Goal: Task Accomplishment & Management: Manage account settings

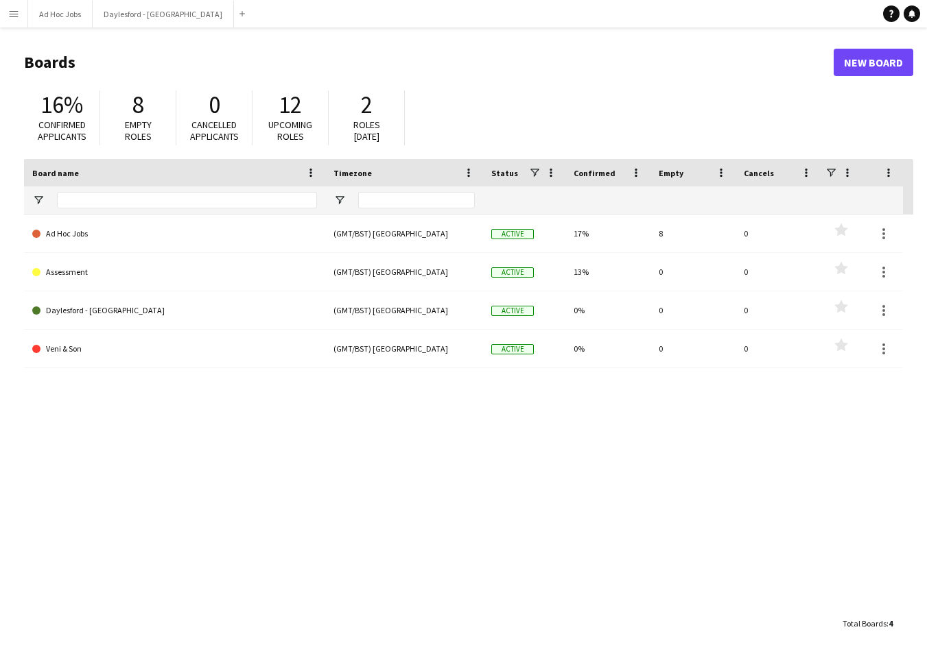
click at [13, 11] on app-icon "Menu" at bounding box center [13, 13] width 11 height 11
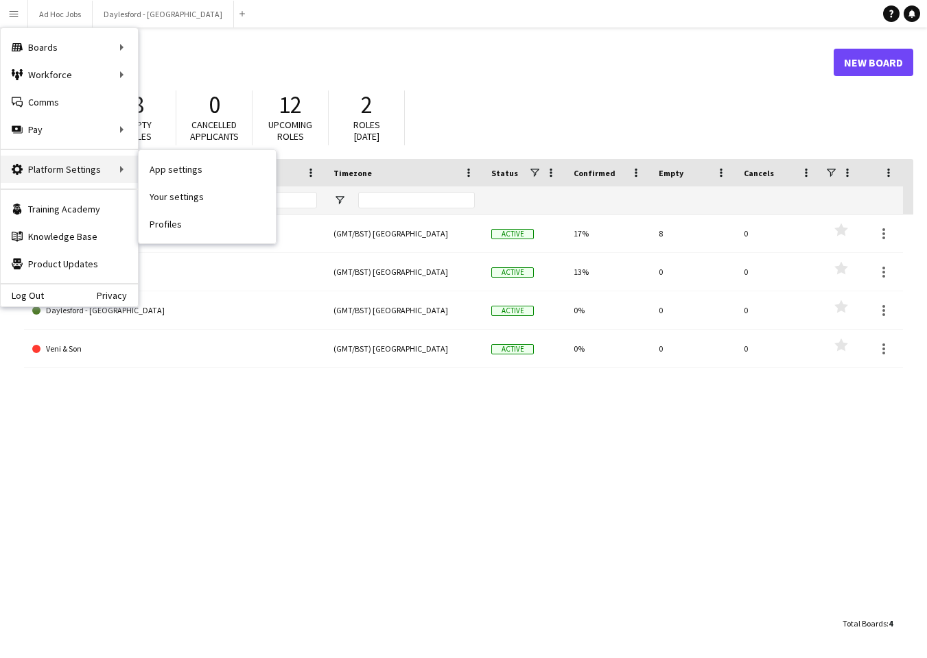
click at [70, 174] on div "Platform Settings Platform Settings" at bounding box center [69, 169] width 137 height 27
click at [167, 168] on link "App settings" at bounding box center [207, 169] width 137 height 27
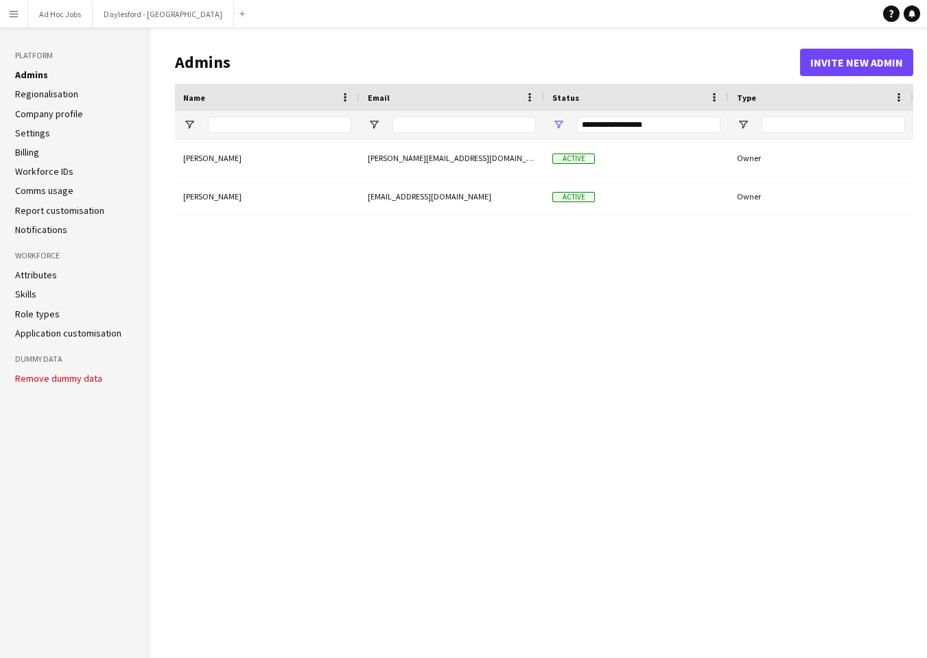
click at [27, 276] on link "Attributes" at bounding box center [36, 275] width 42 height 12
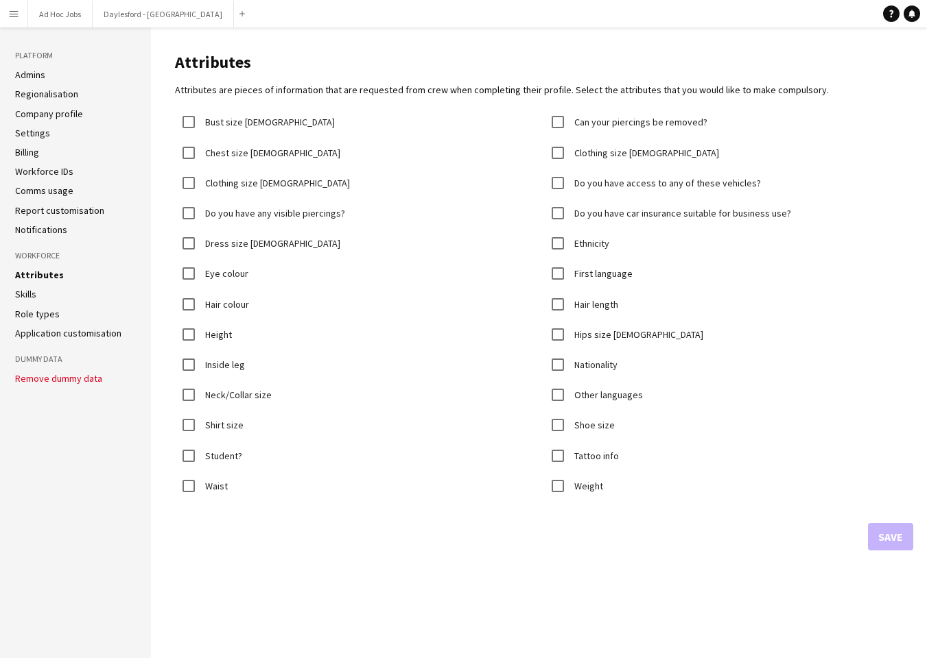
click at [30, 292] on link "Skills" at bounding box center [25, 294] width 21 height 12
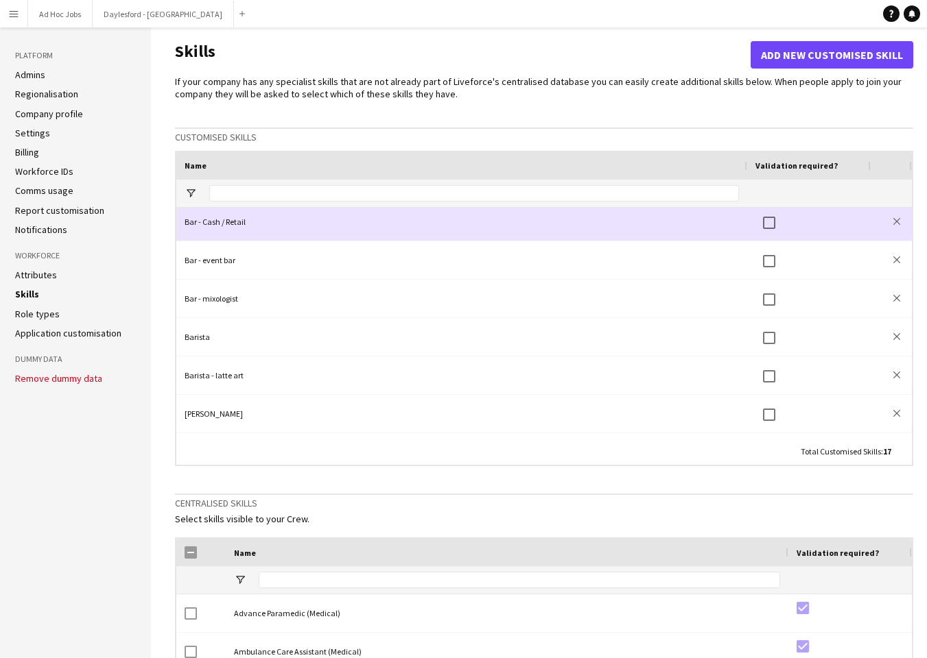
scroll to position [38, 0]
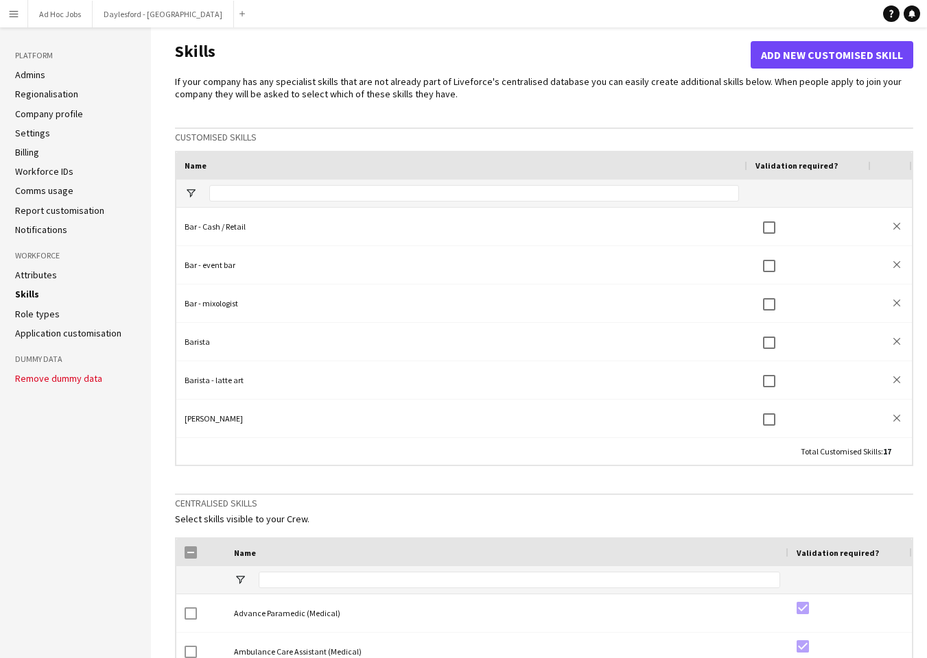
drag, startPoint x: 195, startPoint y: 221, endPoint x: 175, endPoint y: 224, distance: 20.2
click at [166, 223] on main "Skills Add new customised skill If your company has any specialist skills that …" at bounding box center [539, 474] width 776 height 894
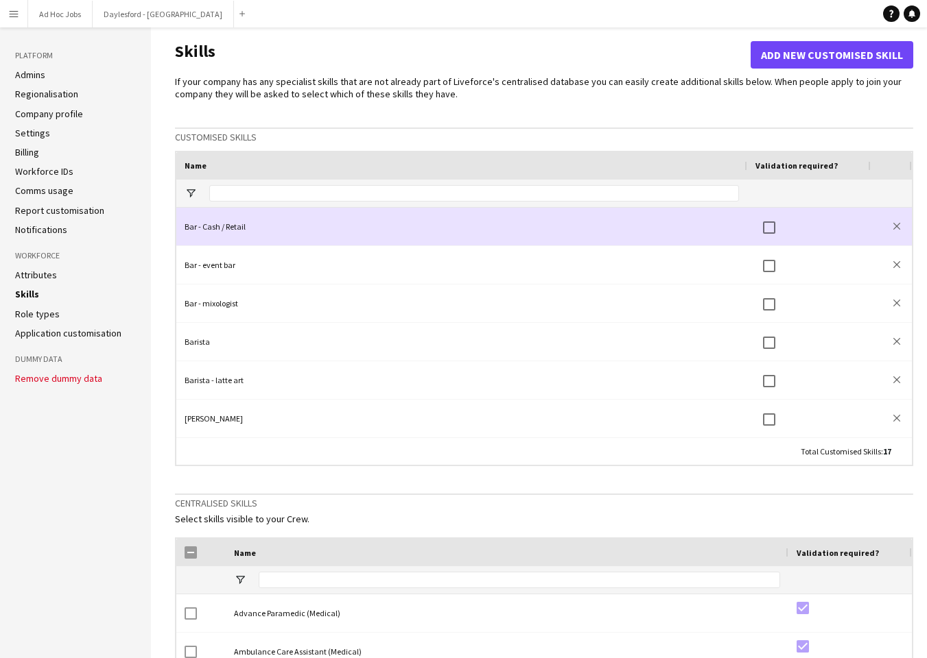
drag, startPoint x: 181, startPoint y: 225, endPoint x: 245, endPoint y: 228, distance: 63.8
click at [259, 228] on div "Bar - Cash / Retail" at bounding box center [461, 227] width 571 height 38
click at [245, 228] on div "Bar - Cash / Retail" at bounding box center [461, 227] width 571 height 38
click at [234, 226] on div "Bar - Cash / Retail" at bounding box center [461, 227] width 571 height 38
drag, startPoint x: 234, startPoint y: 226, endPoint x: 180, endPoint y: 226, distance: 54.2
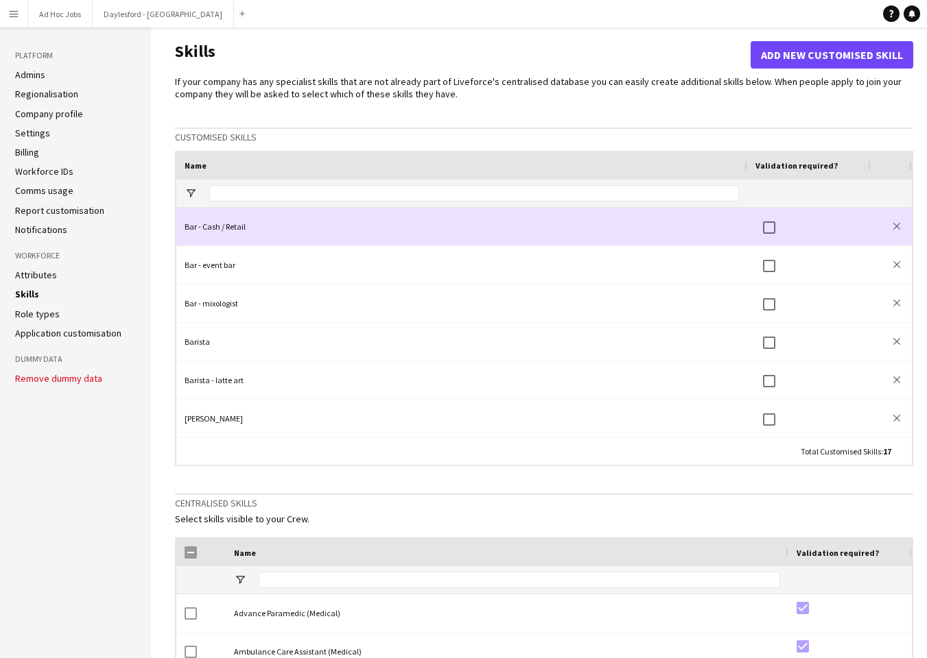
click at [177, 226] on div "Bar - Cash / Retail" at bounding box center [461, 227] width 571 height 38
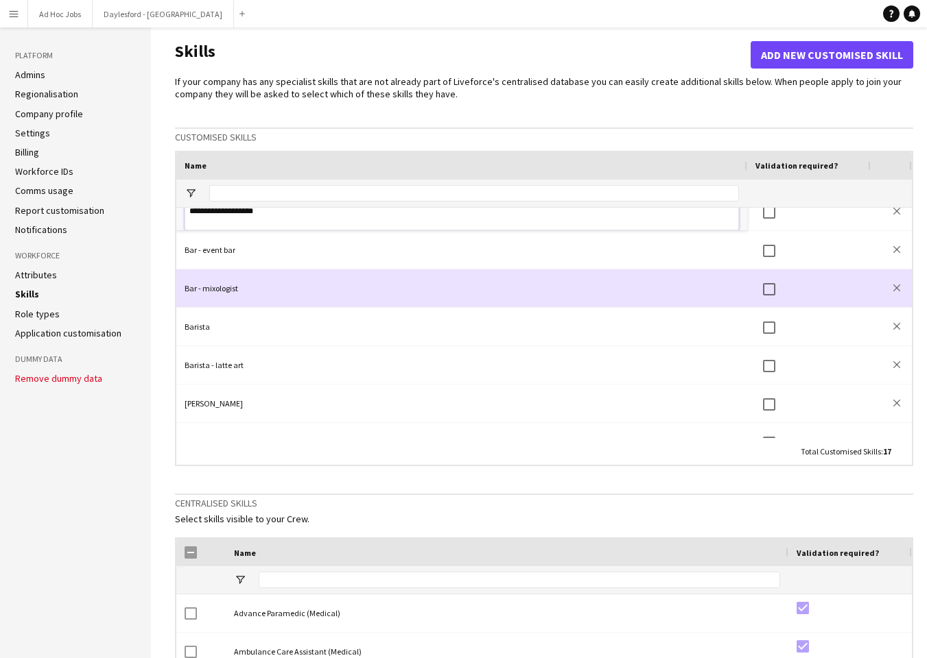
scroll to position [56, 0]
click at [224, 286] on div "Bar - mixologist" at bounding box center [461, 286] width 571 height 38
click at [232, 288] on div "Bar - mixologist" at bounding box center [461, 286] width 571 height 38
click at [216, 284] on div "Bar - mixologist" at bounding box center [461, 286] width 571 height 38
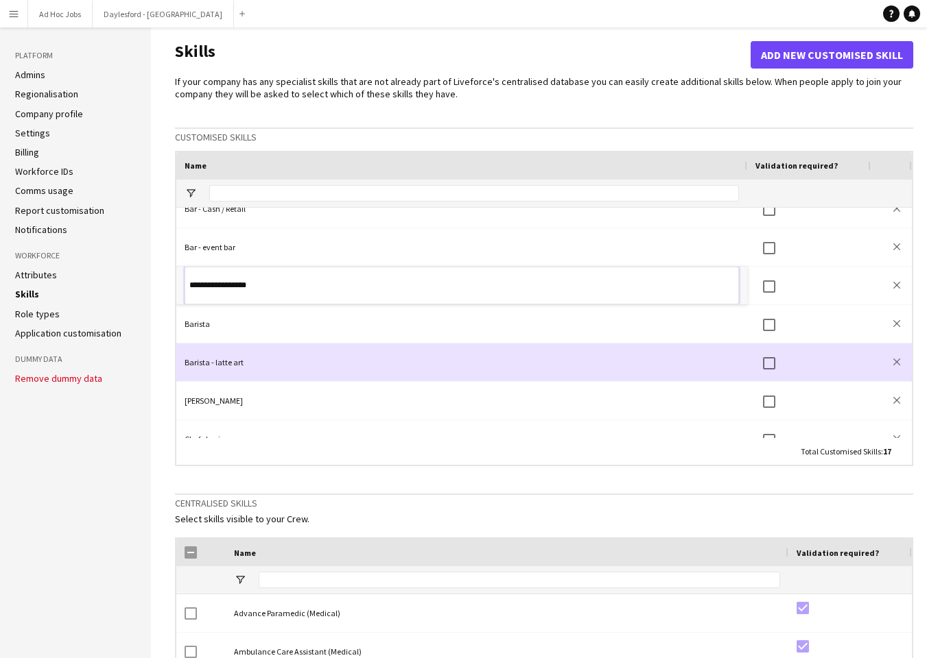
scroll to position [84, 0]
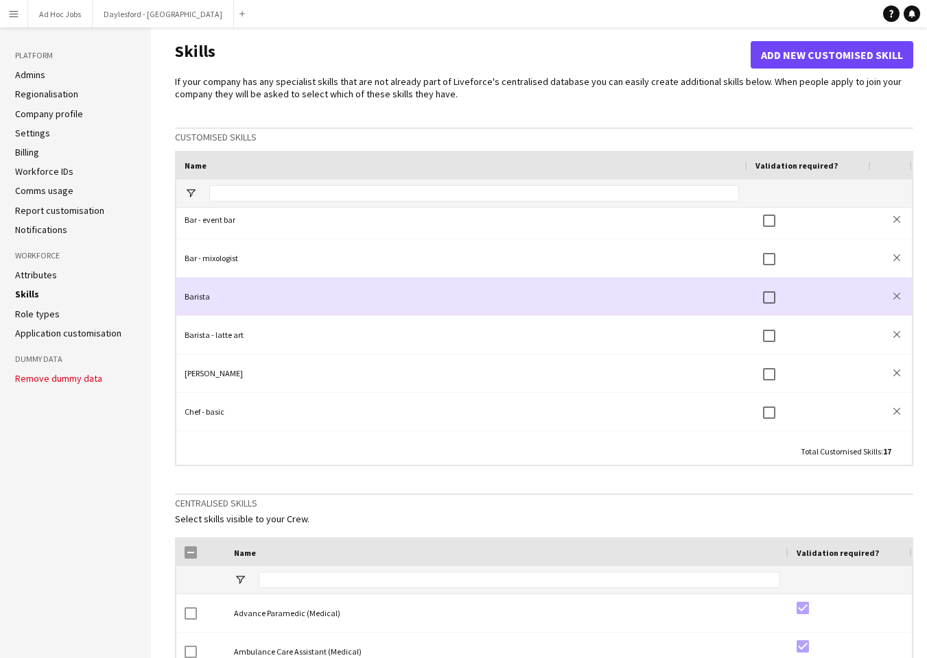
click at [201, 298] on div "Barista" at bounding box center [461, 297] width 571 height 38
click at [195, 296] on div "Barista" at bounding box center [461, 297] width 571 height 38
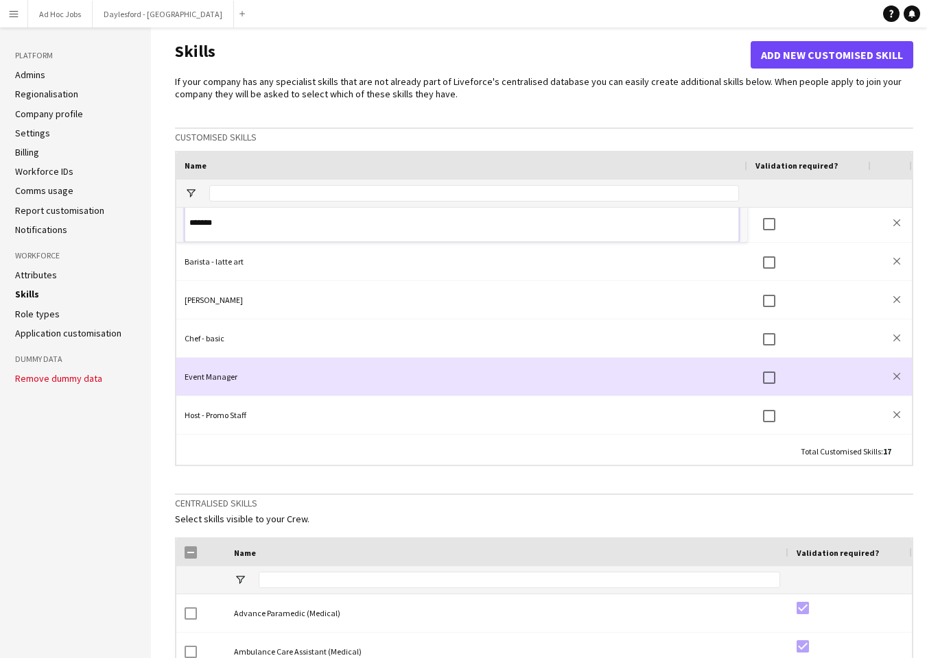
scroll to position [158, 0]
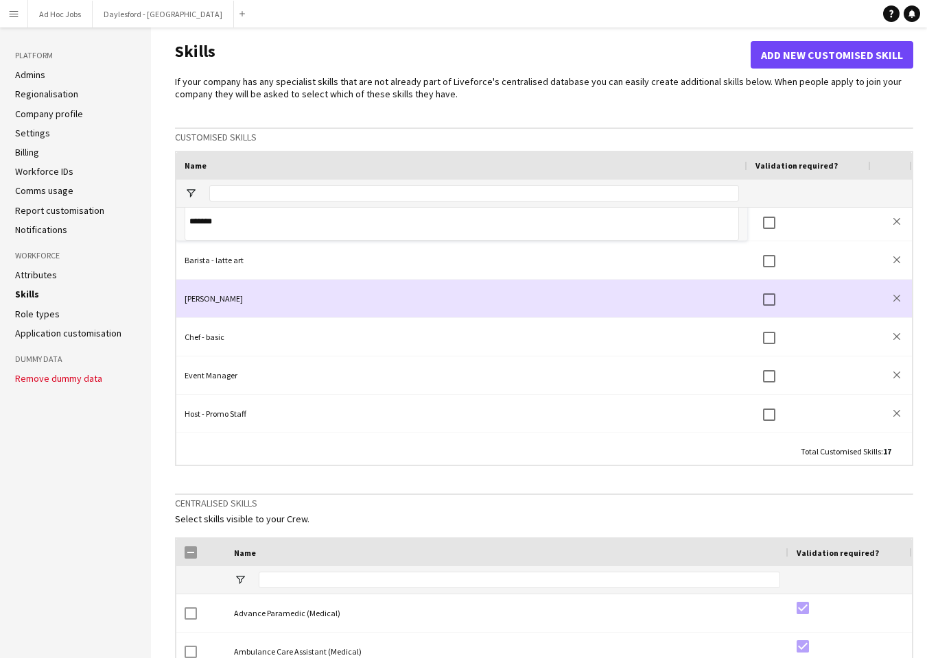
click at [190, 296] on div "[PERSON_NAME]" at bounding box center [461, 299] width 571 height 38
click at [197, 298] on div "[PERSON_NAME]" at bounding box center [461, 299] width 571 height 38
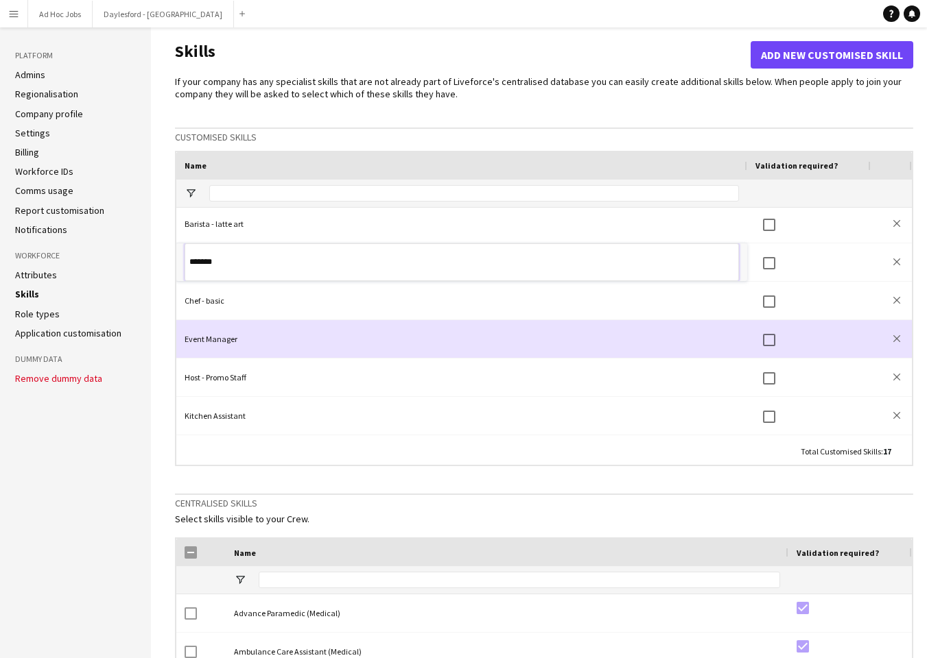
scroll to position [196, 0]
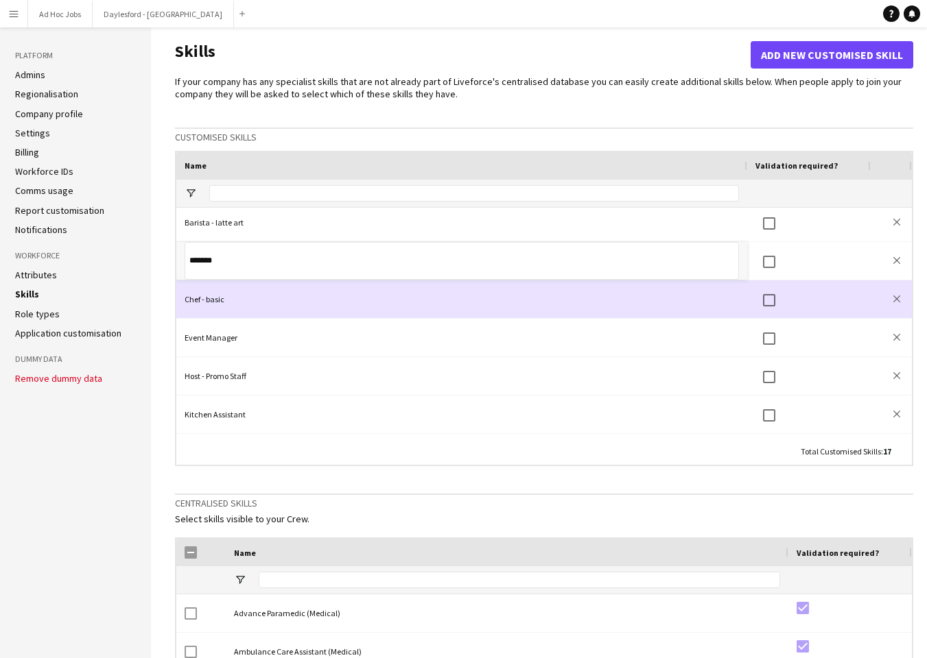
click at [212, 301] on div "Chef - basic" at bounding box center [461, 300] width 571 height 38
click at [212, 300] on div "Chef - basic" at bounding box center [461, 300] width 571 height 38
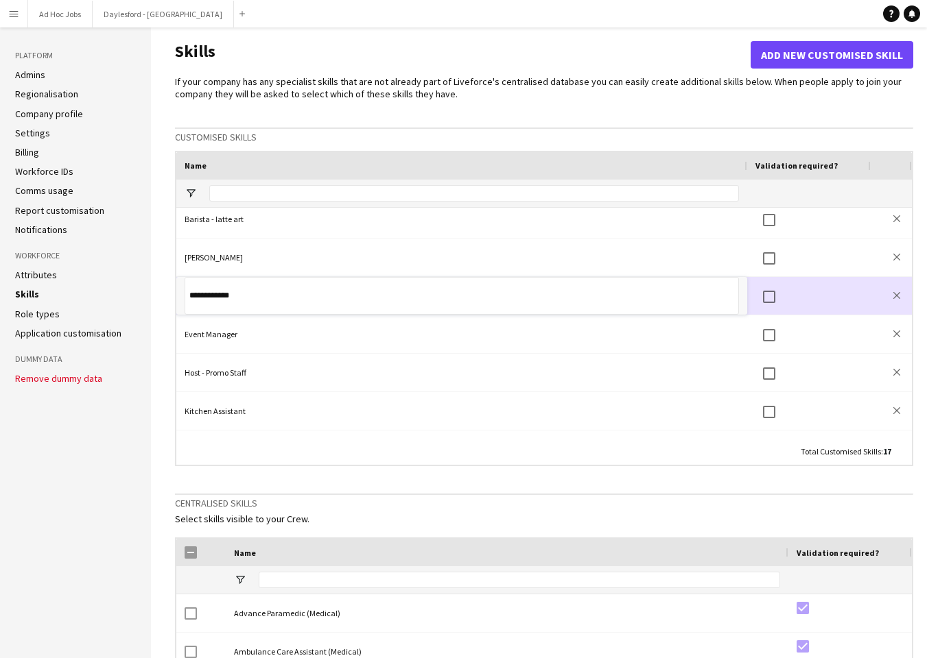
scroll to position [198, 0]
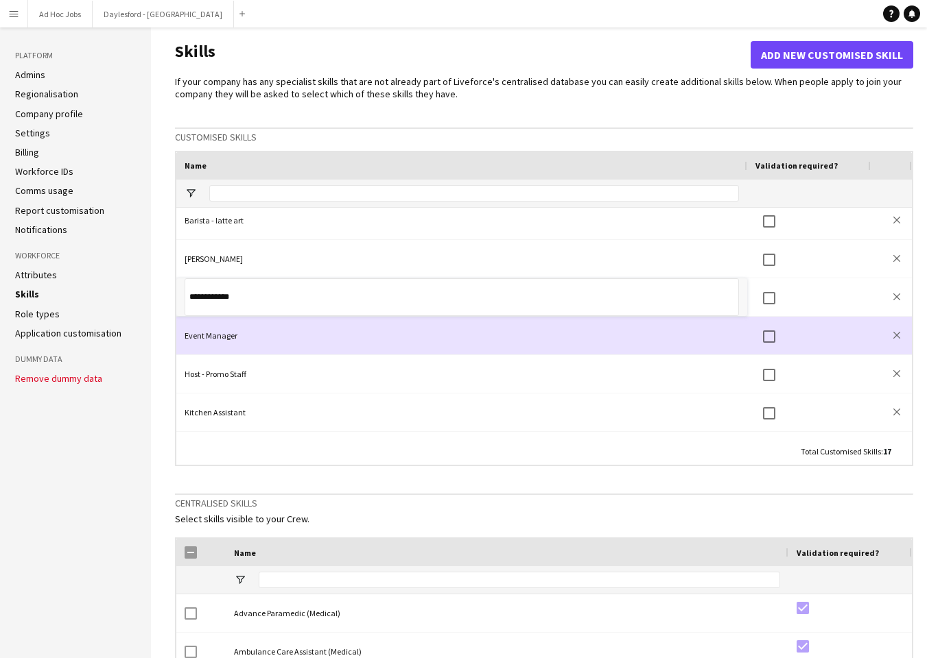
click at [213, 337] on div "Event Manager" at bounding box center [461, 336] width 571 height 38
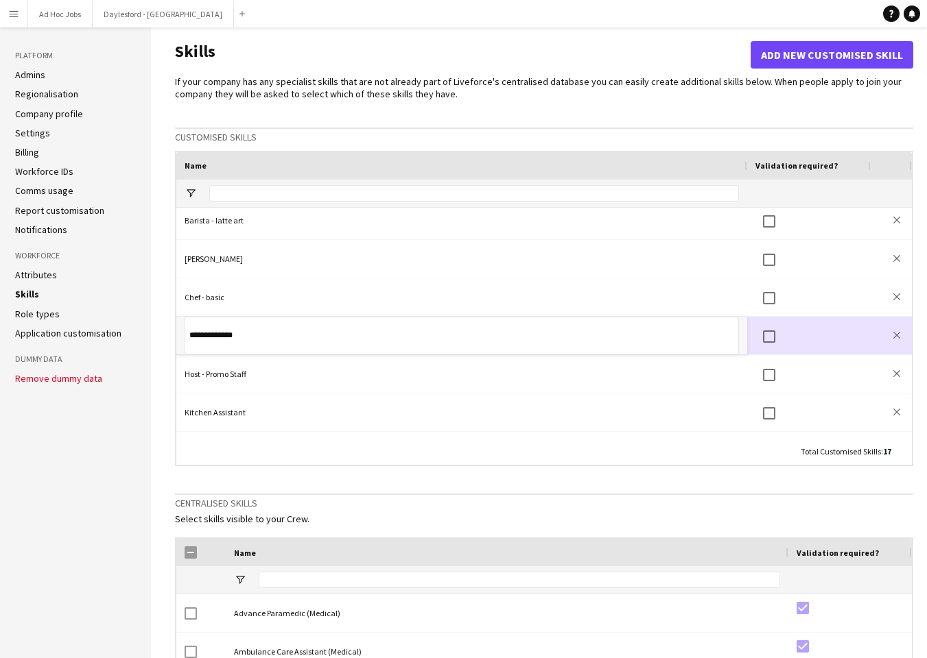
click at [209, 334] on input "**********" at bounding box center [462, 336] width 554 height 38
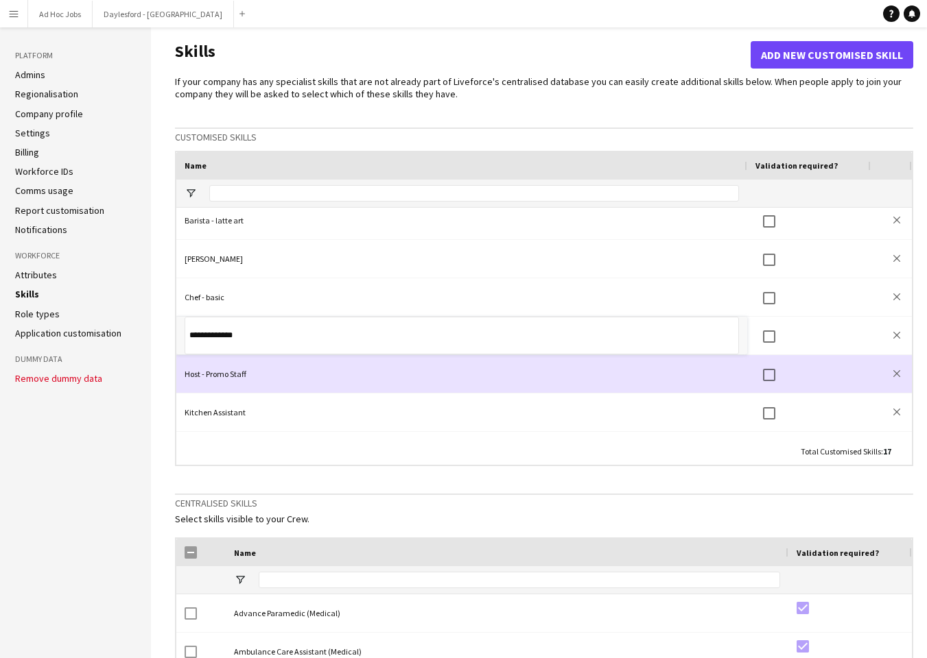
click at [219, 370] on div "Host - Promo Staff" at bounding box center [461, 374] width 571 height 38
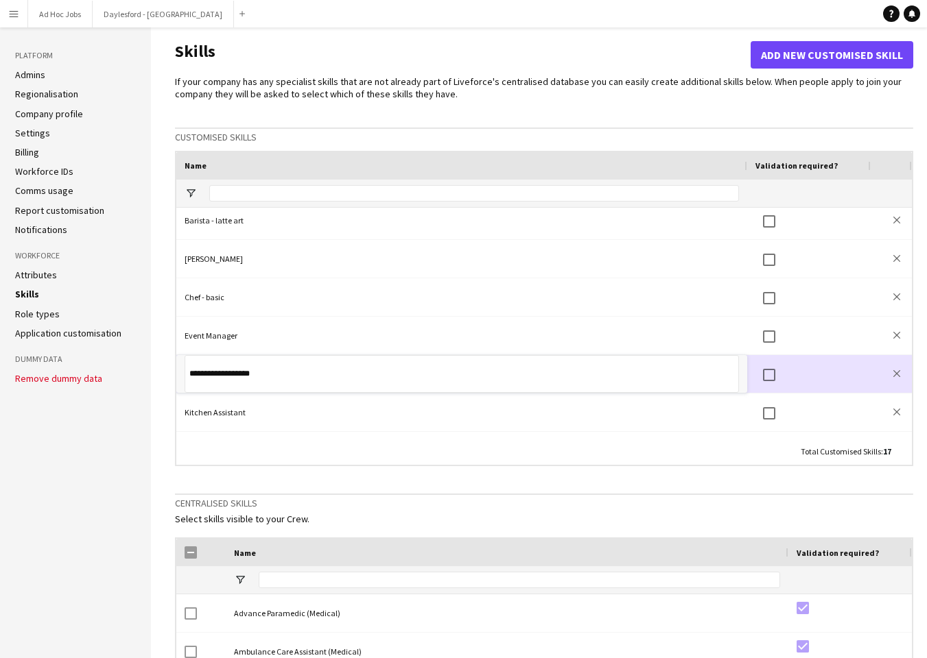
click at [219, 370] on input "**********" at bounding box center [462, 374] width 554 height 38
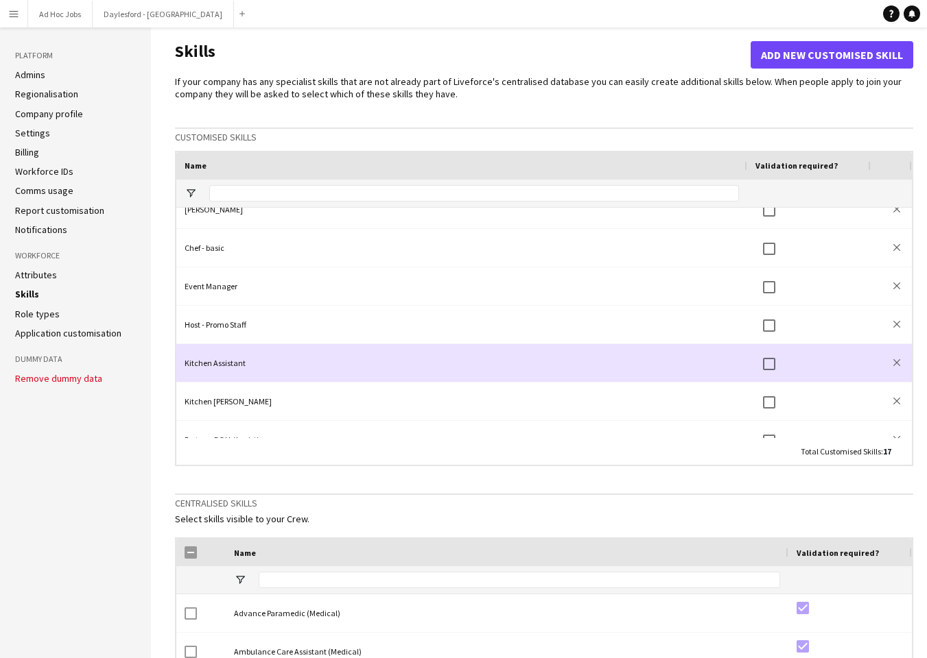
click at [219, 366] on div "Kitchen Assistant" at bounding box center [461, 363] width 571 height 38
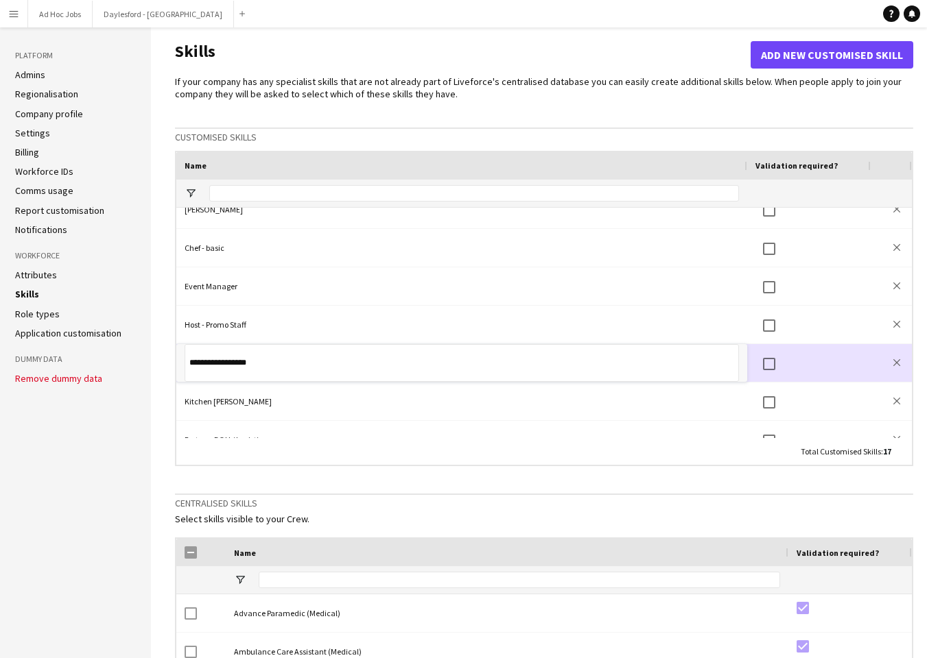
click at [219, 366] on input "**********" at bounding box center [462, 363] width 554 height 38
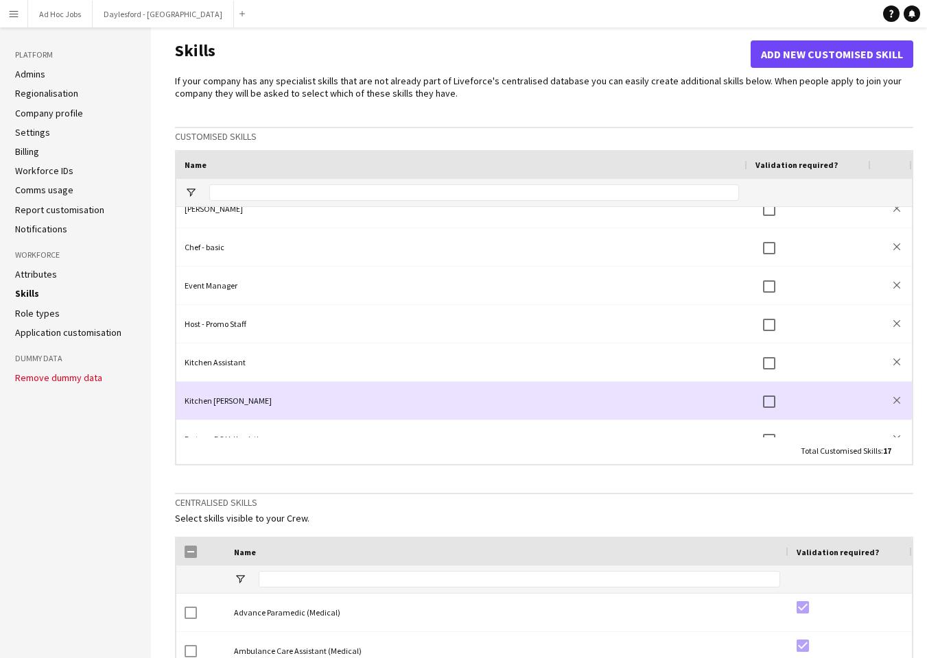
click at [209, 397] on div "Kitchen [PERSON_NAME]" at bounding box center [461, 401] width 571 height 38
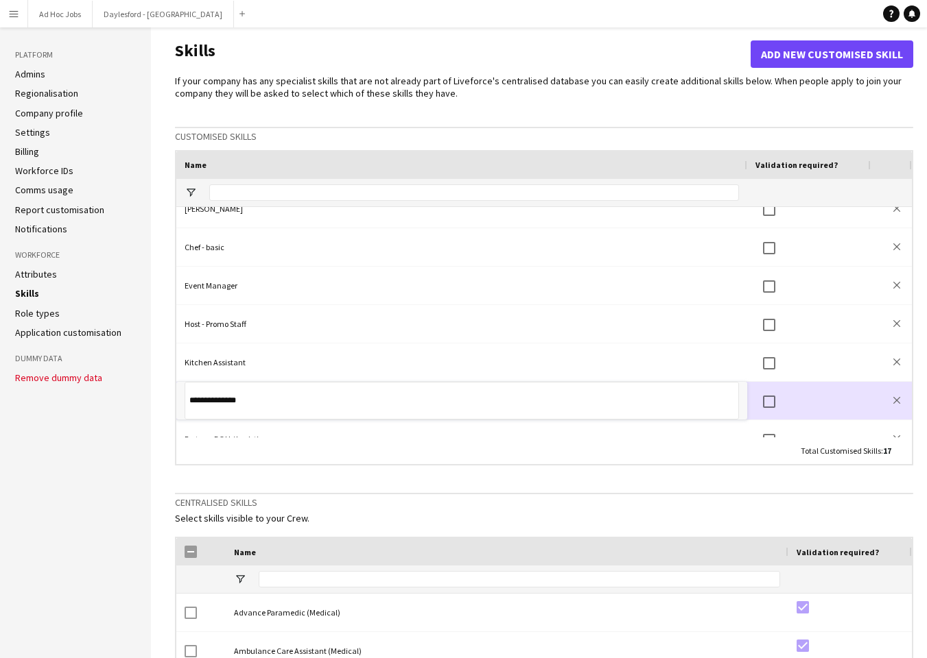
click at [209, 397] on input "**********" at bounding box center [462, 401] width 554 height 38
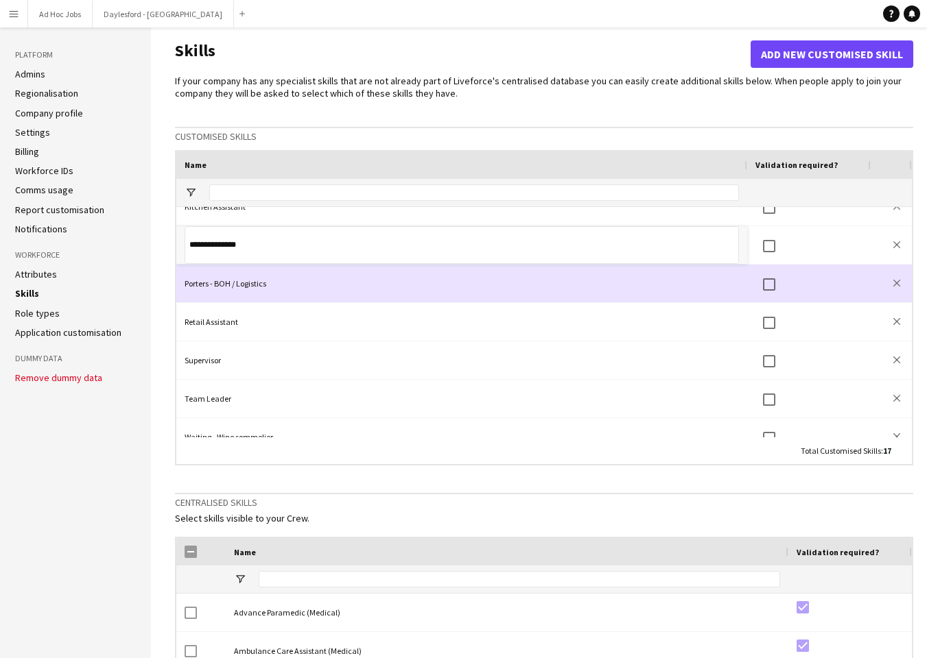
click at [223, 281] on div "Porters - BOH / Logistics" at bounding box center [461, 284] width 571 height 38
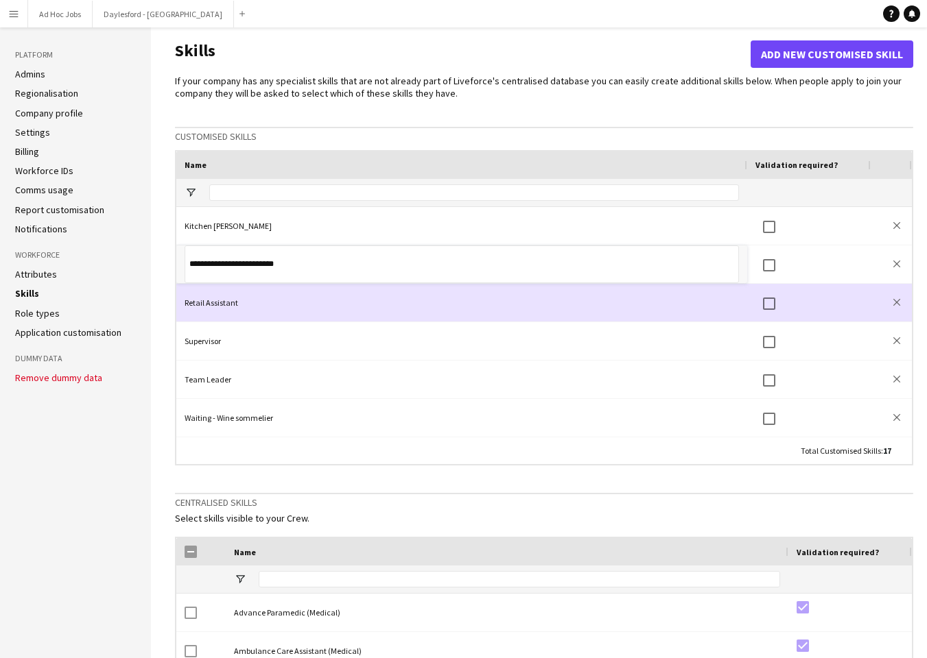
click at [213, 301] on div "Retail Assistant" at bounding box center [461, 303] width 571 height 38
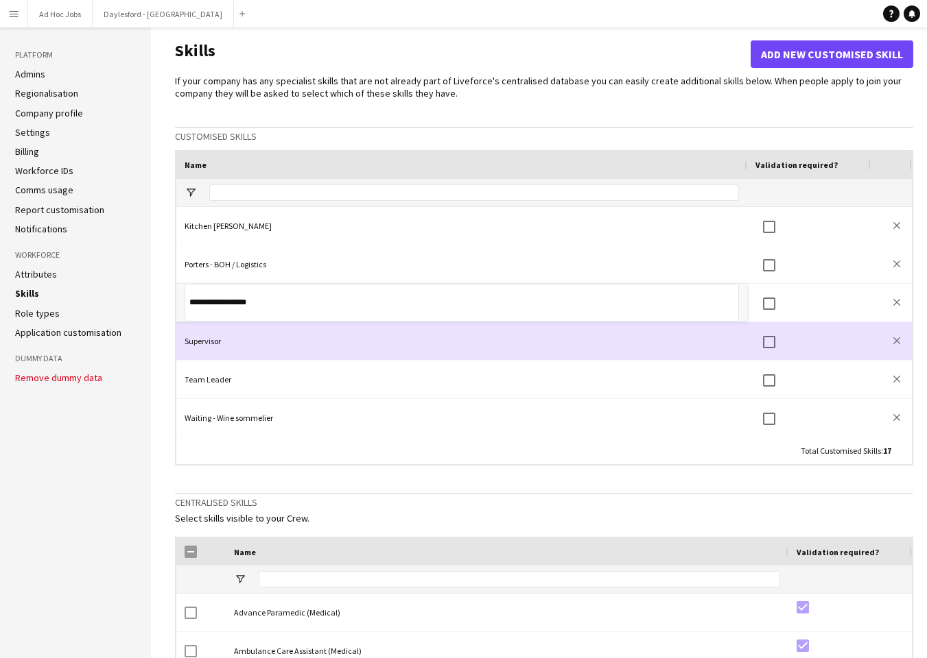
click at [209, 345] on div "Supervisor" at bounding box center [461, 341] width 571 height 38
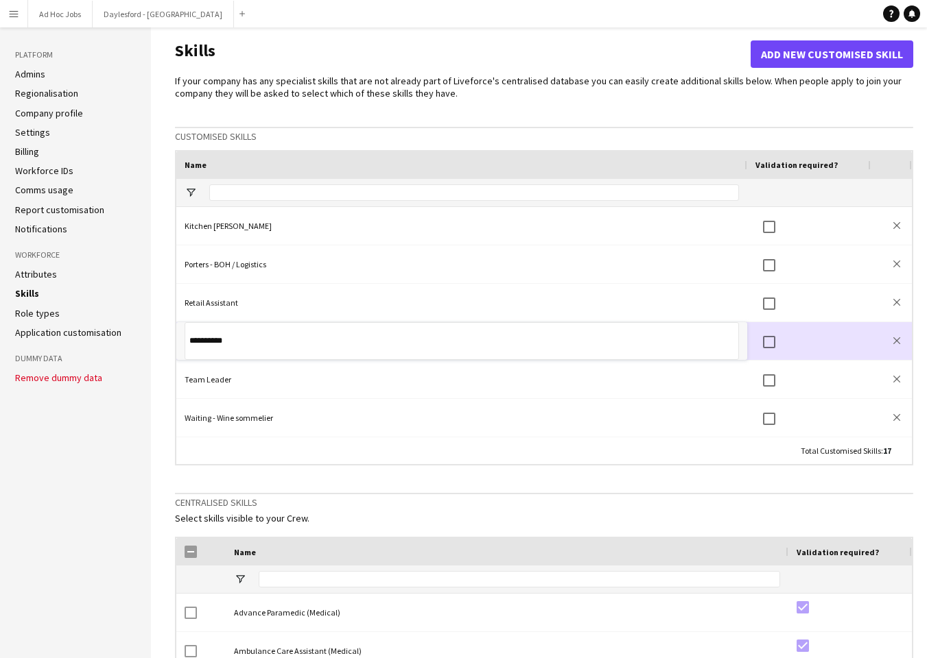
click at [210, 344] on input "**********" at bounding box center [462, 341] width 554 height 38
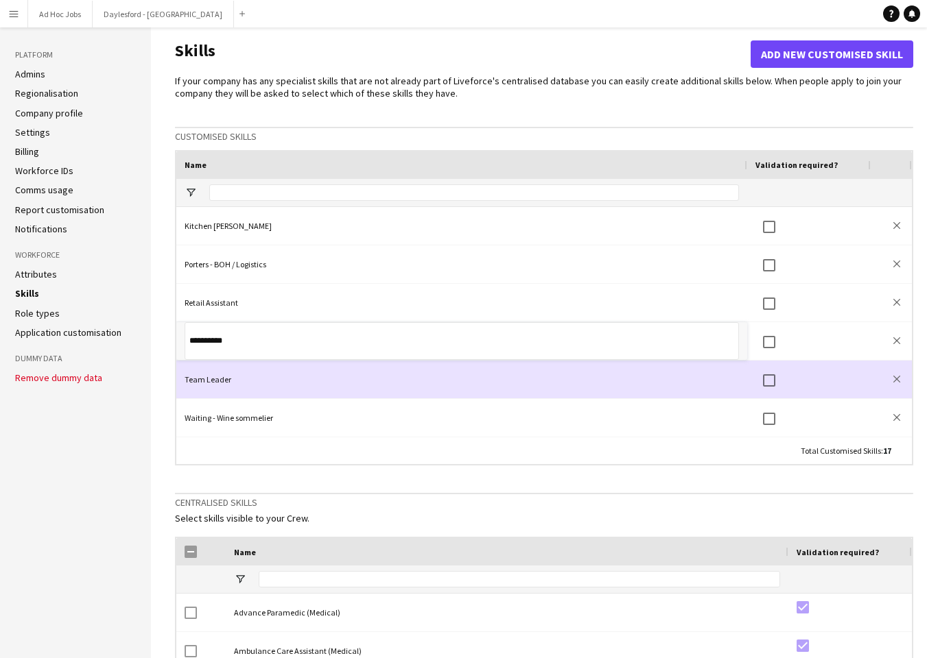
click at [215, 382] on div "Team Leader" at bounding box center [461, 380] width 571 height 38
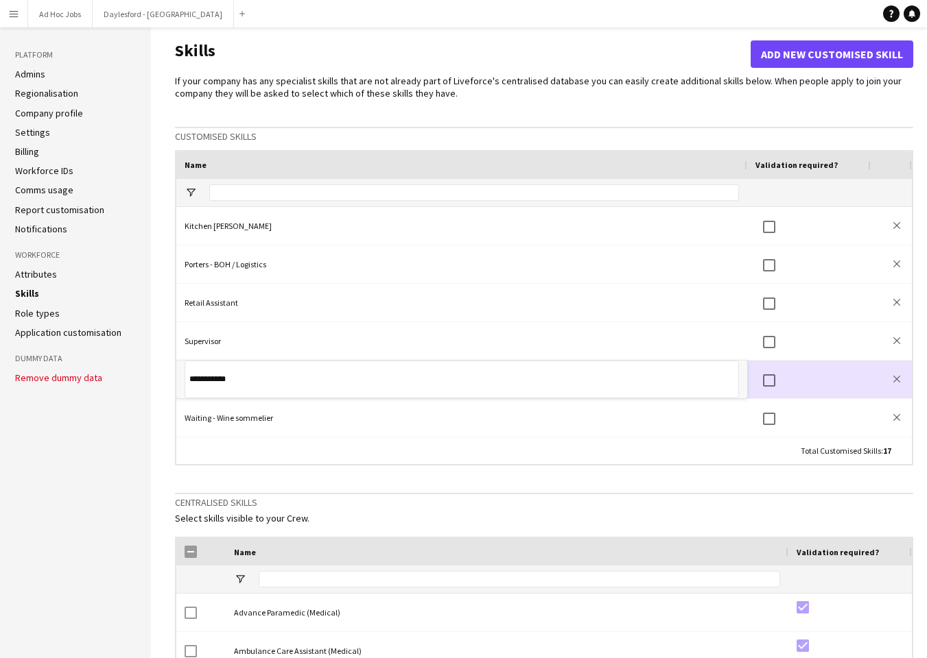
click at [215, 382] on input "**********" at bounding box center [462, 380] width 554 height 38
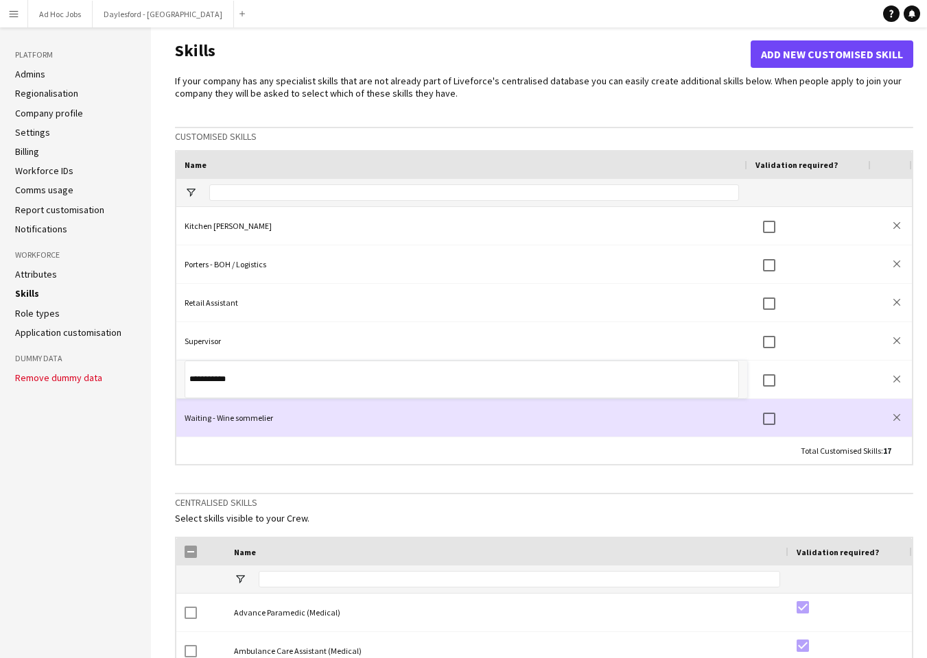
click at [255, 419] on div "Waiting - Wine sommelier" at bounding box center [461, 418] width 571 height 38
click at [239, 418] on div "Waiting - Wine sommelier" at bounding box center [461, 418] width 571 height 38
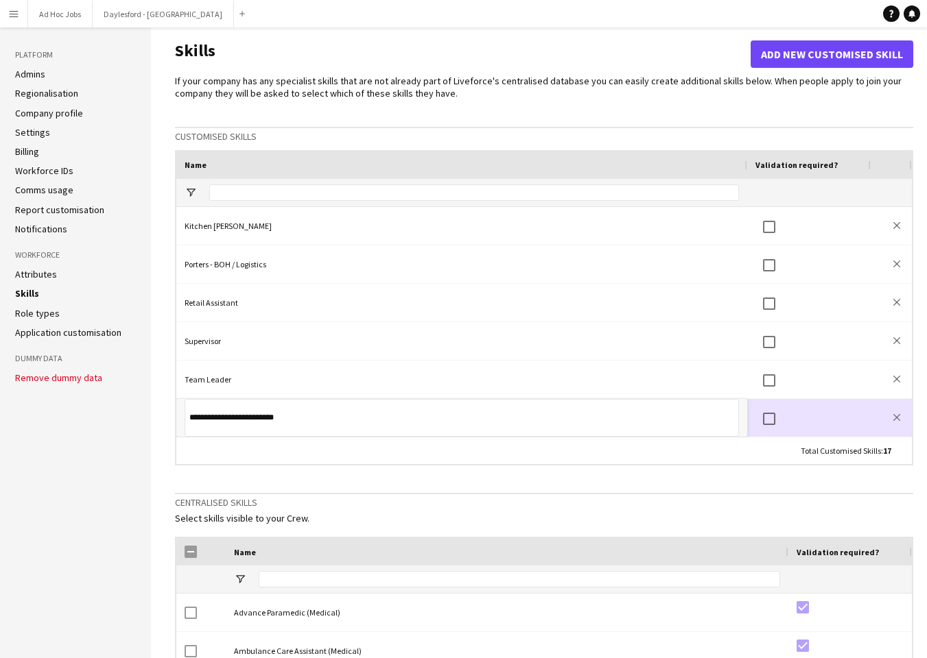
click at [239, 418] on input "**********" at bounding box center [462, 418] width 554 height 38
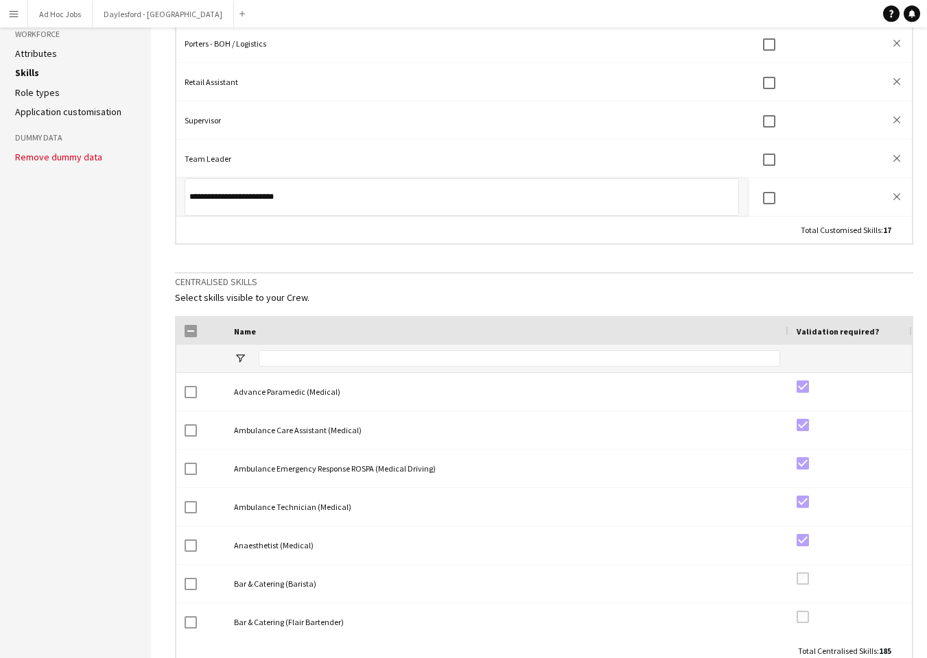
scroll to position [260, 0]
